Goal: Navigation & Orientation: Go to known website

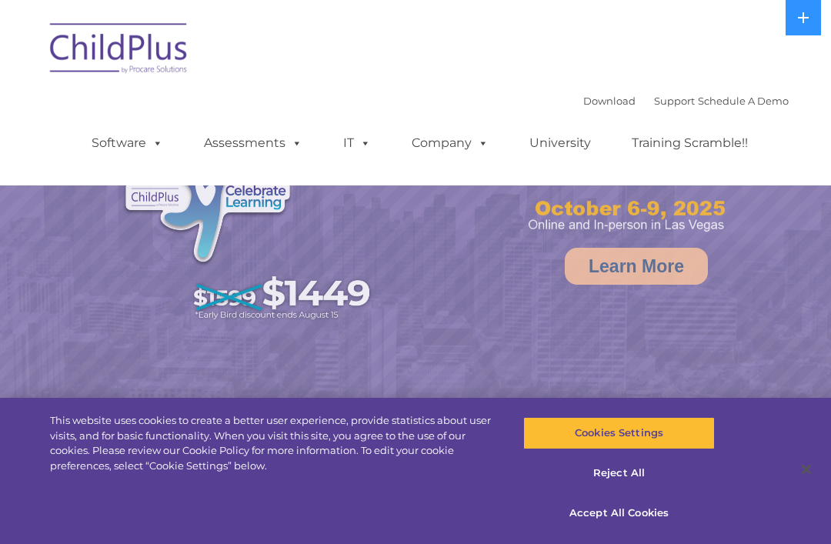
select select "MEDIUM"
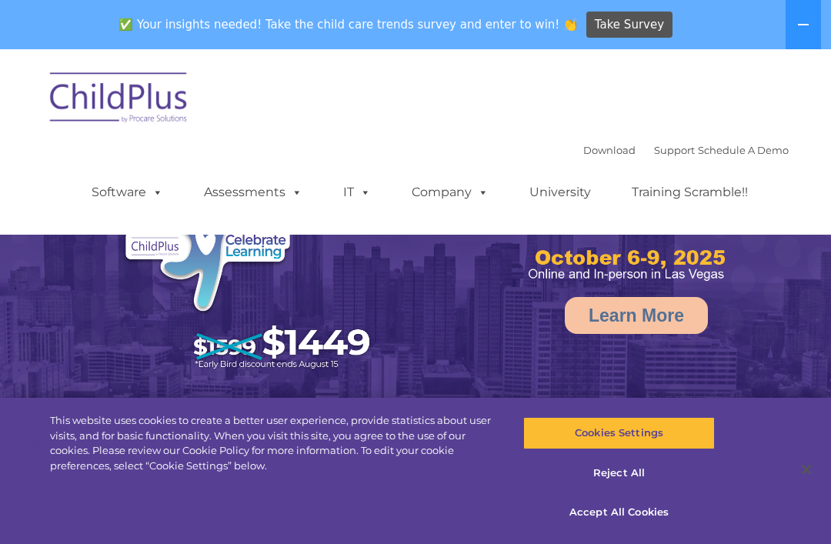
select select "MEDIUM"
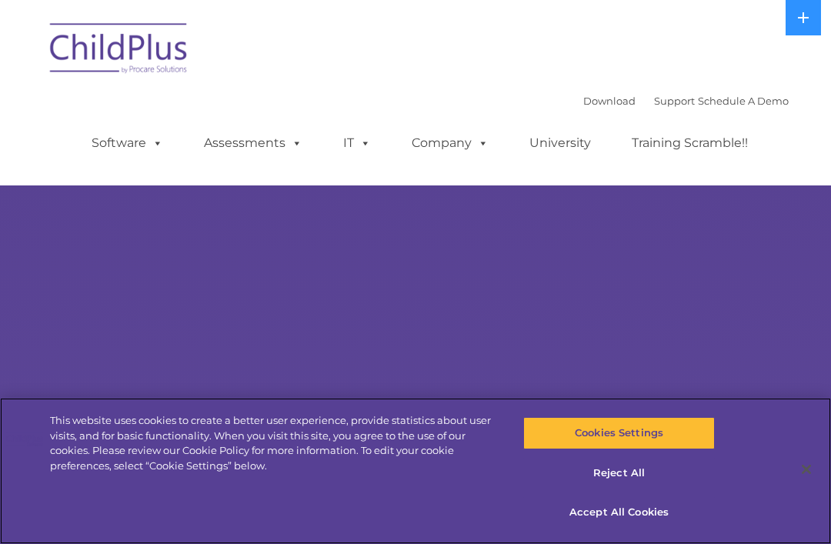
scroll to position [79, 0]
select select "MEDIUM"
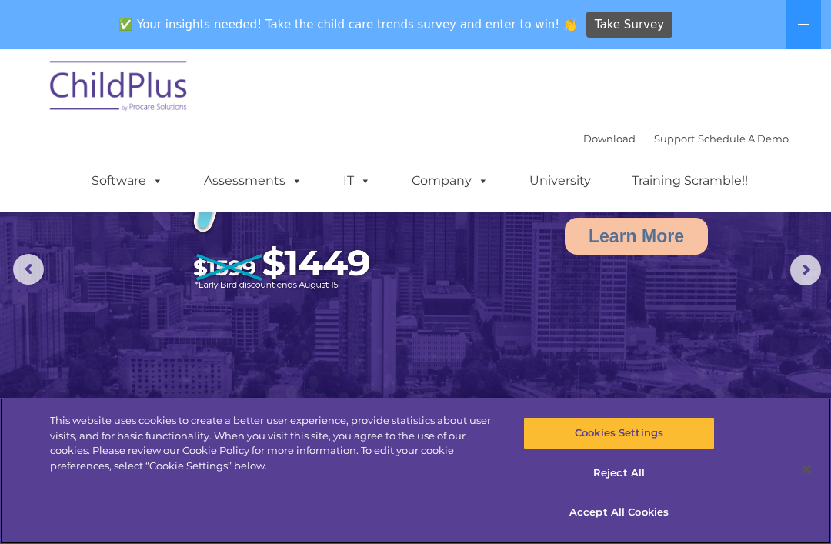
click at [168, 84] on img at bounding box center [119, 88] width 154 height 77
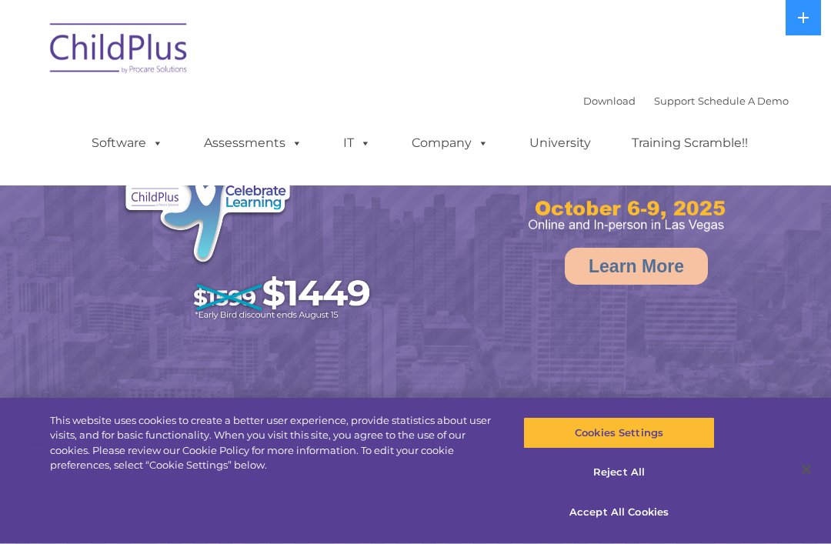
select select "MEDIUM"
